Goal: Transaction & Acquisition: Purchase product/service

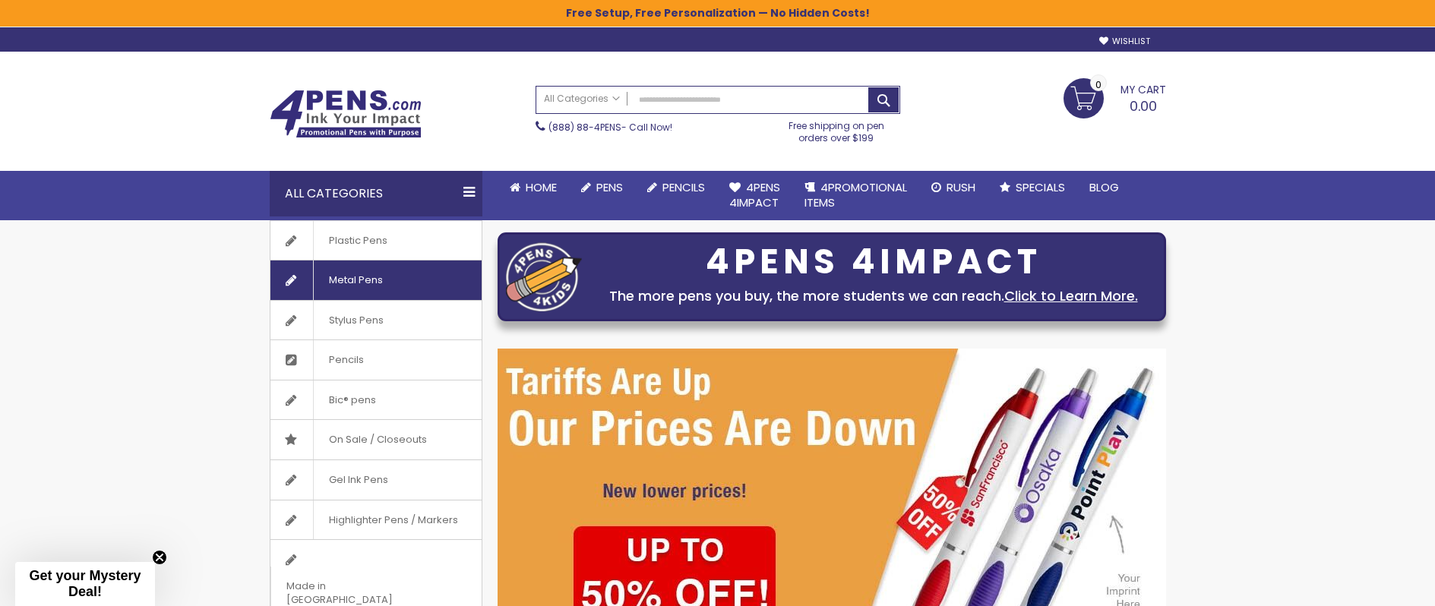
click at [365, 272] on span "Metal Pens" at bounding box center [355, 279] width 85 height 39
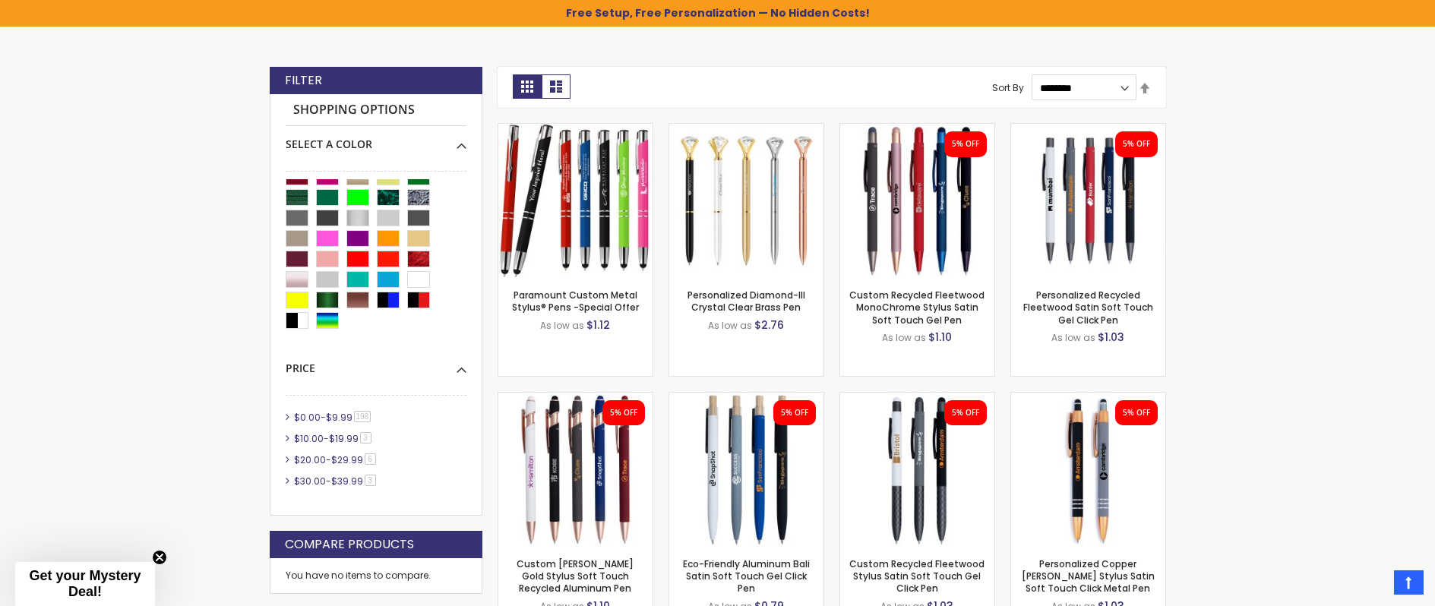
scroll to position [53, 0]
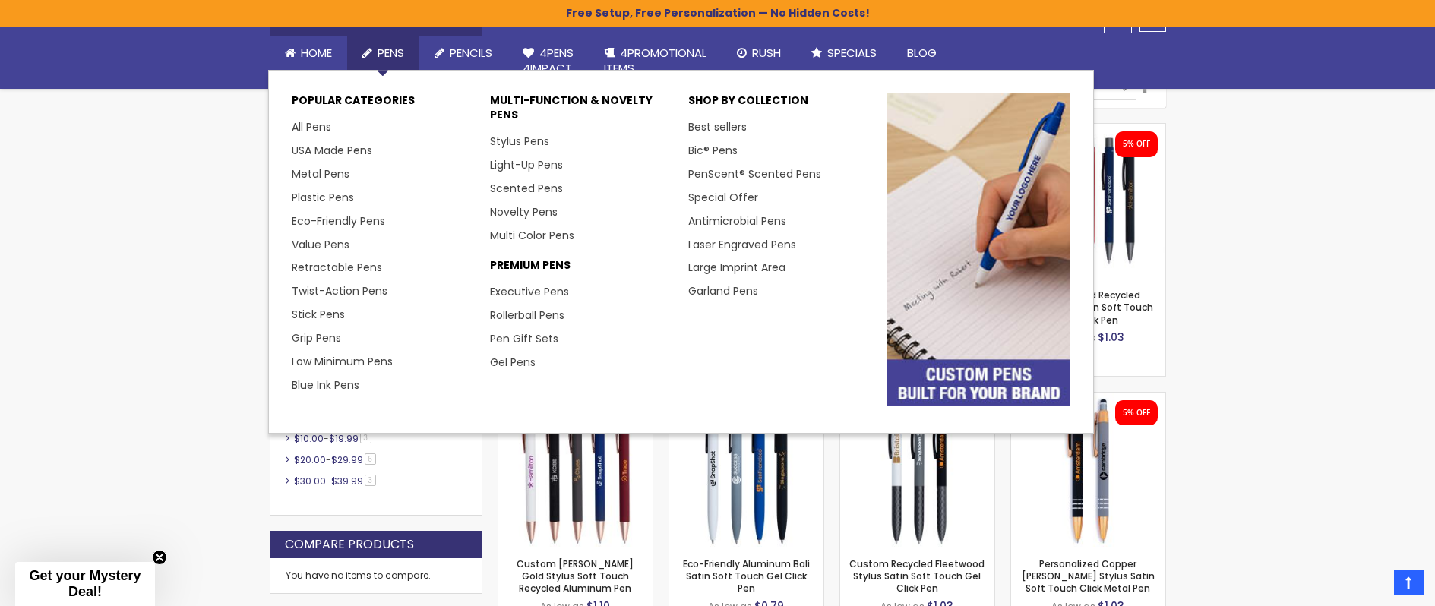
click at [383, 53] on span "Pens" at bounding box center [390, 53] width 27 height 16
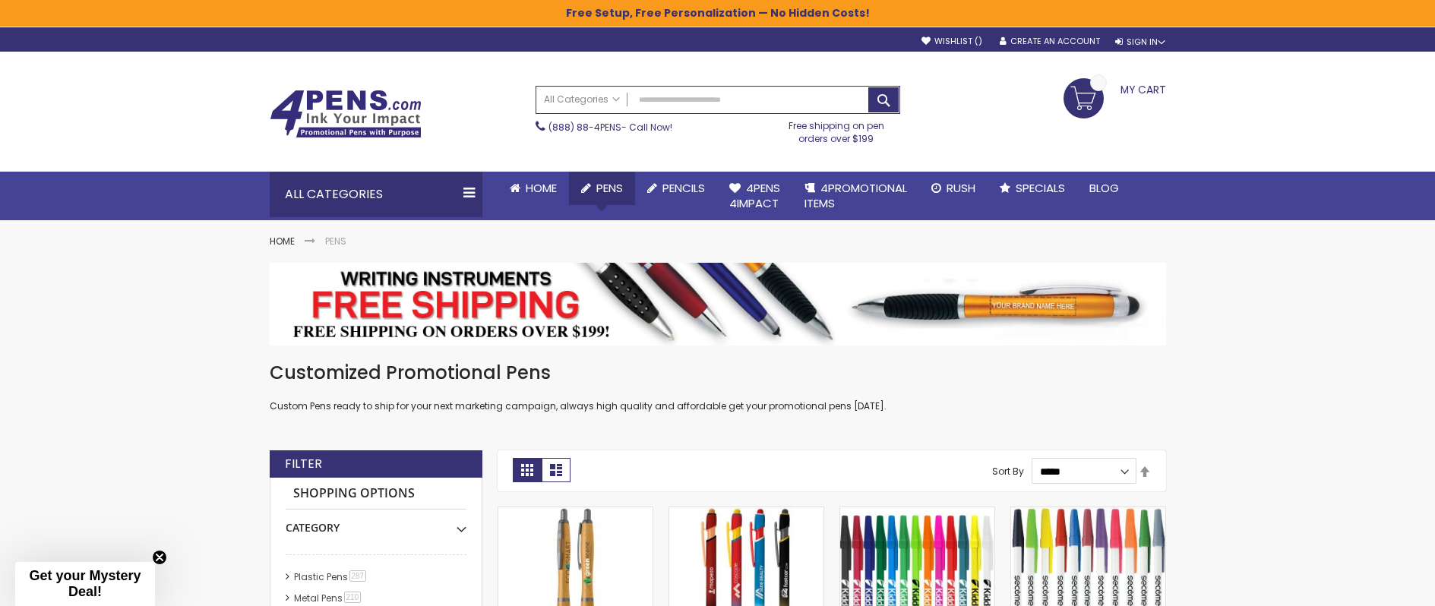
click at [605, 190] on span "Pens" at bounding box center [609, 188] width 27 height 16
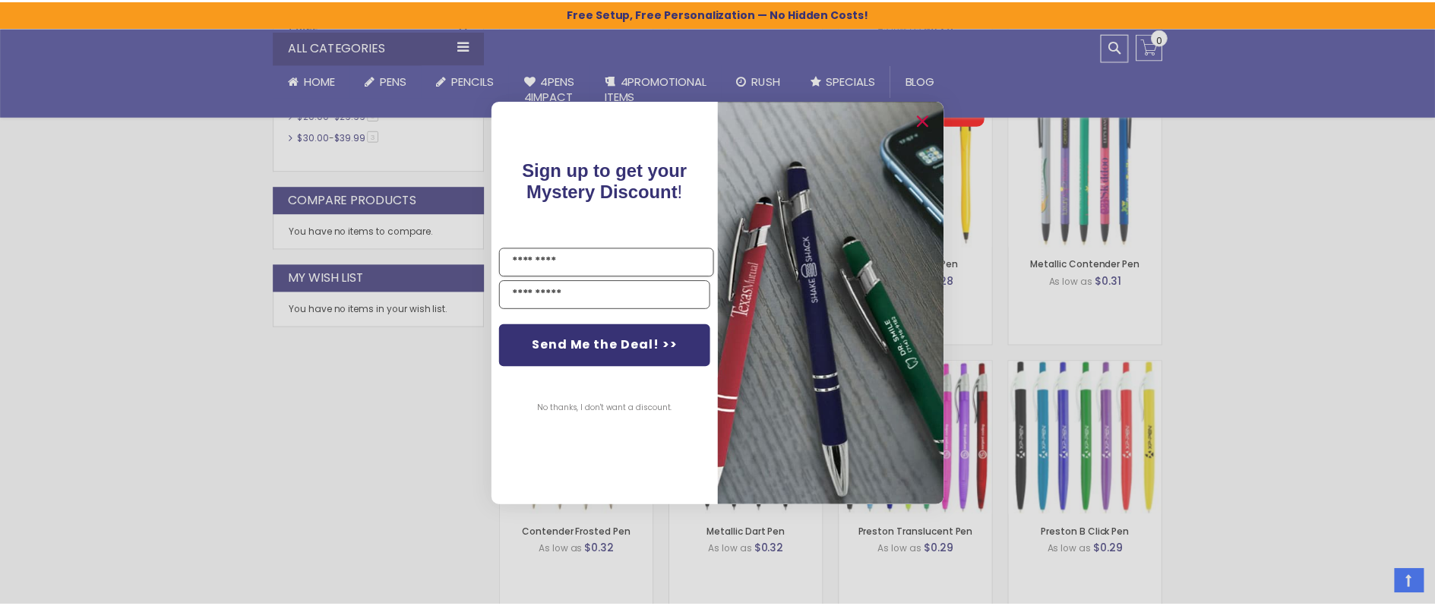
scroll to position [952, 0]
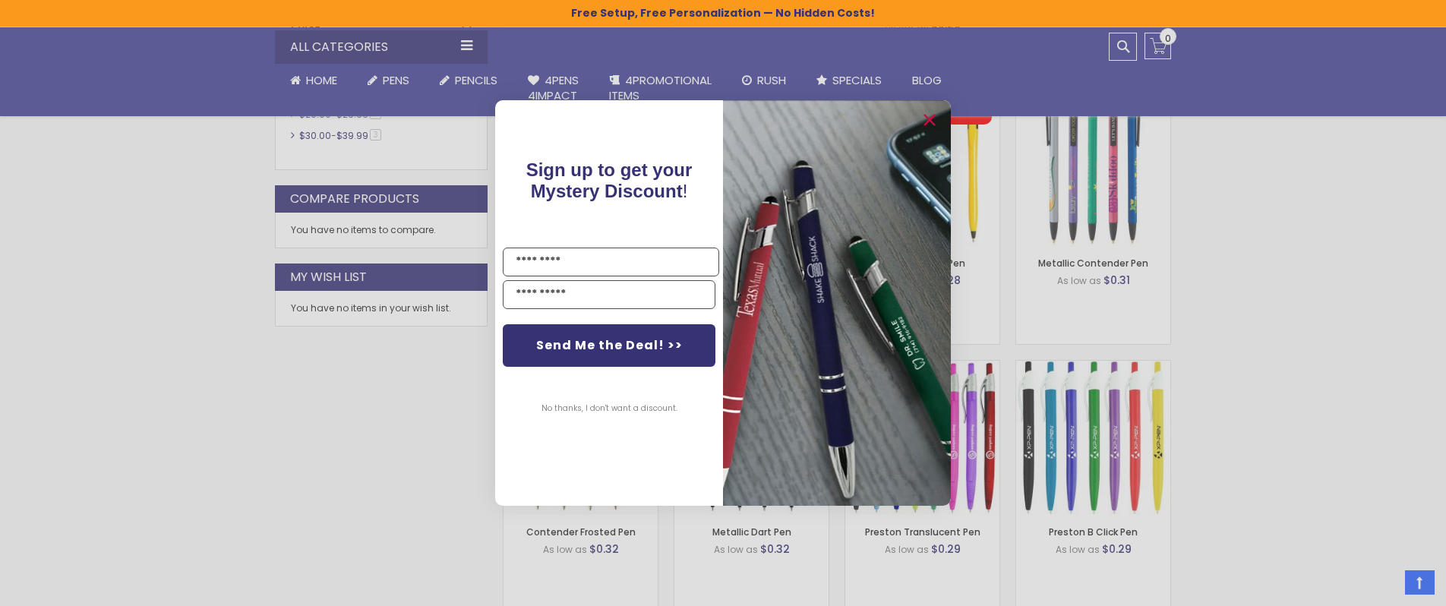
click at [245, 238] on div "Close dialog Sign up to get your Mystery Discount ! Name Email Send Me the Deal…" at bounding box center [723, 303] width 1446 height 606
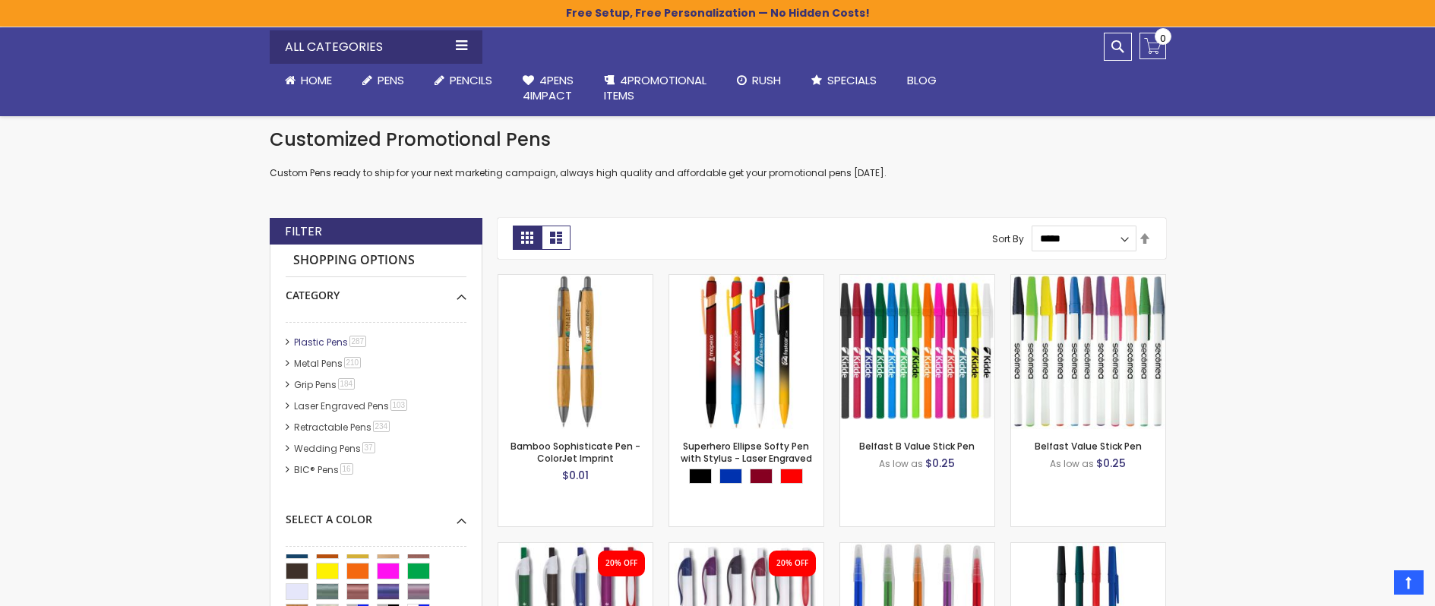
scroll to position [3, 0]
click at [352, 298] on div "Category" at bounding box center [376, 290] width 181 height 26
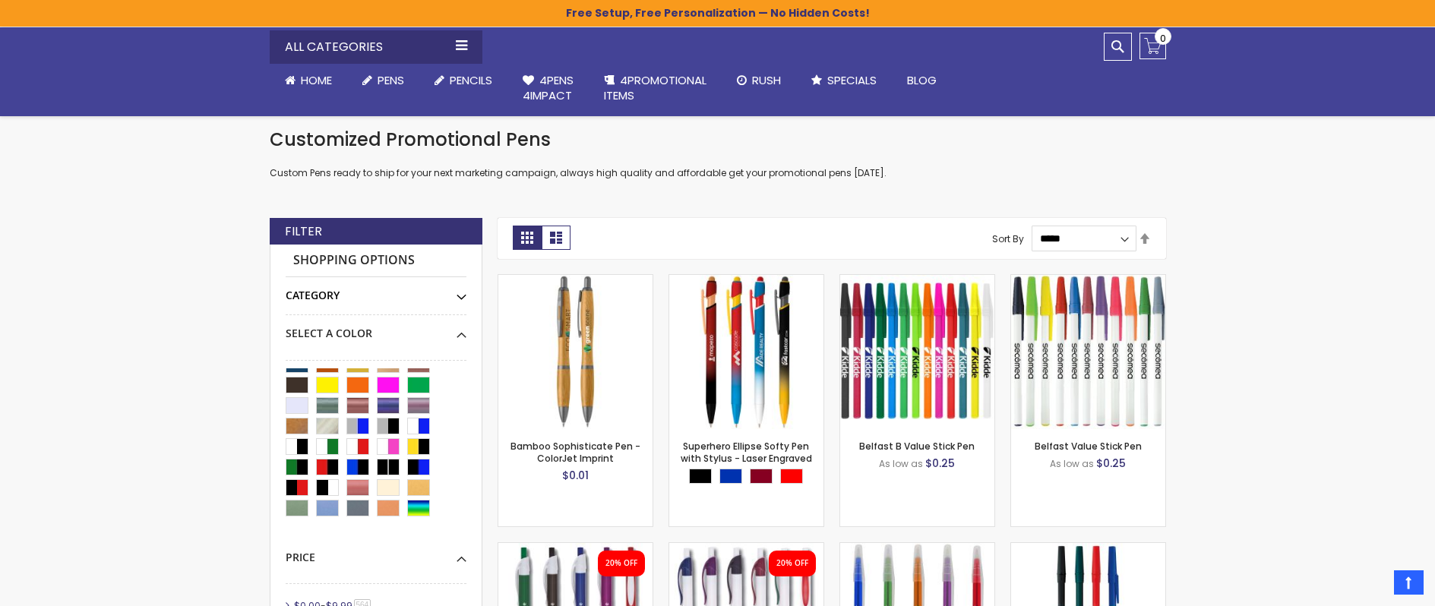
click at [352, 298] on div "Category" at bounding box center [376, 290] width 181 height 26
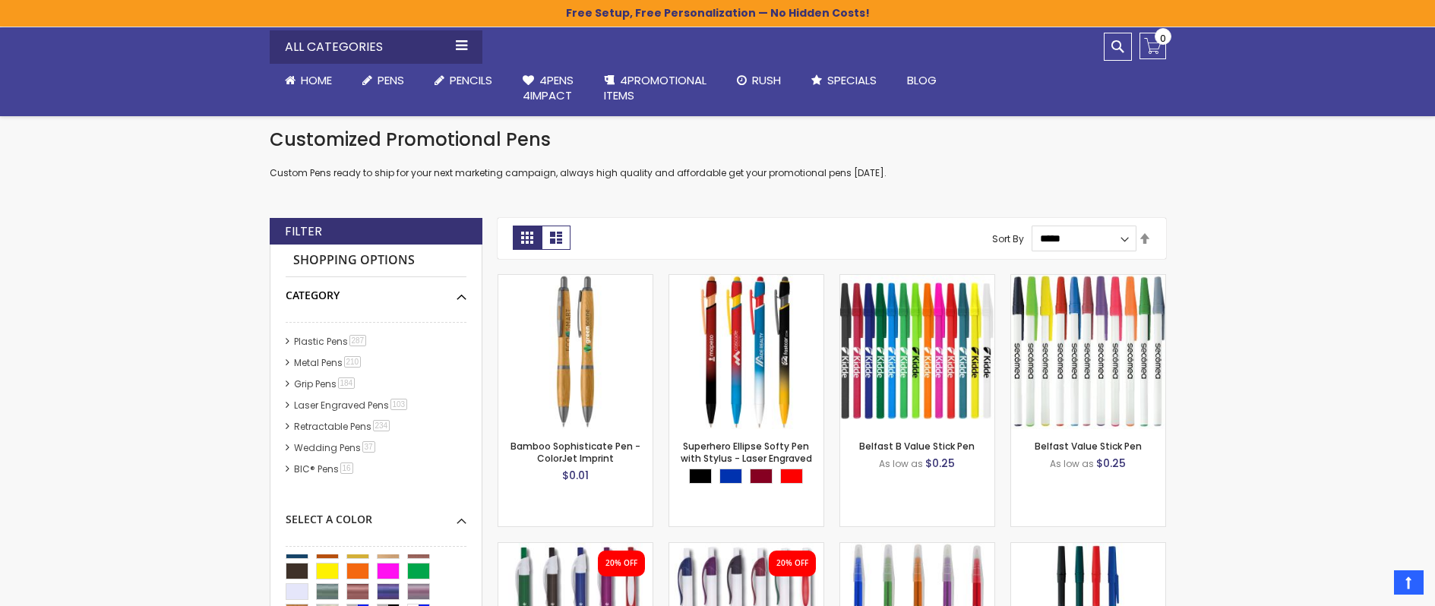
click at [352, 298] on div "Category" at bounding box center [376, 290] width 181 height 26
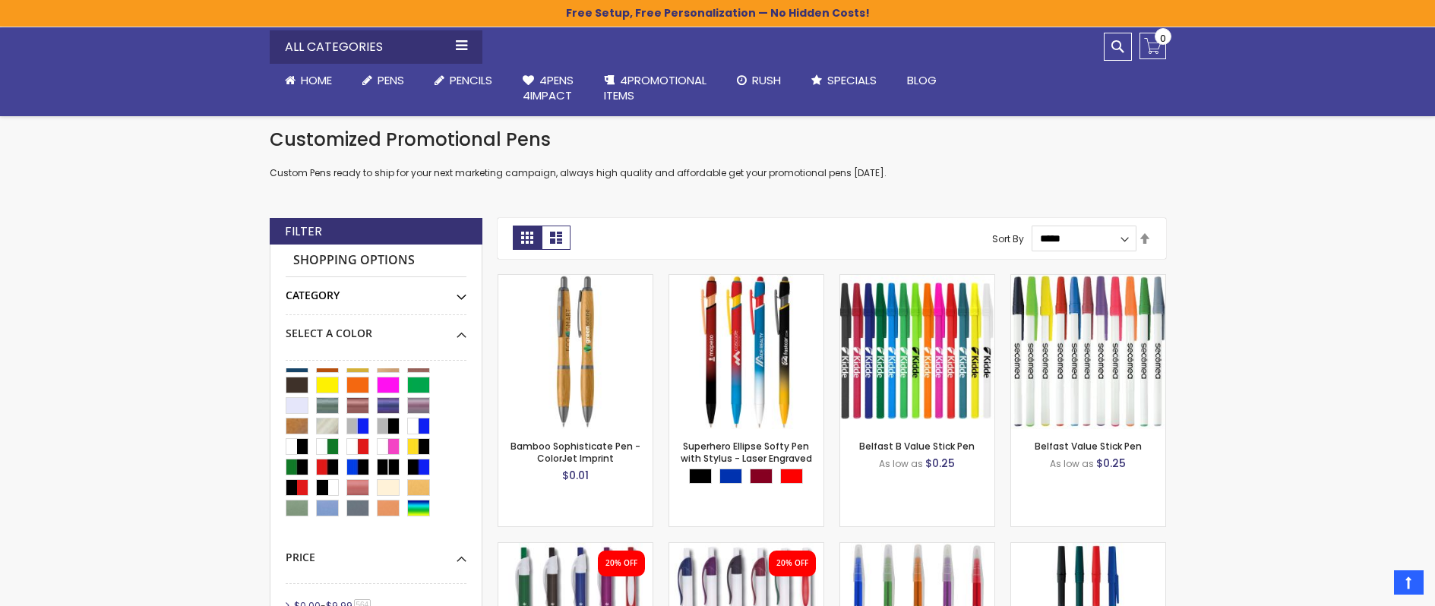
click at [352, 298] on div "Category" at bounding box center [376, 290] width 181 height 26
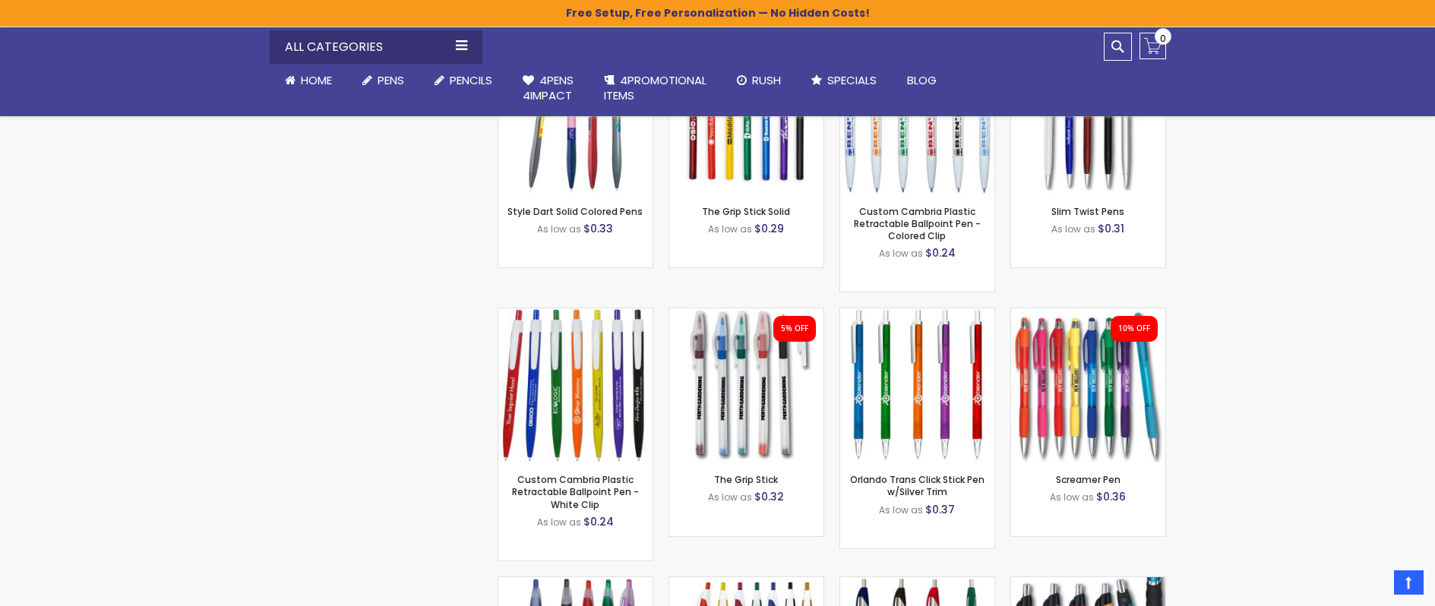
scroll to position [1090, 0]
